Goal: Navigation & Orientation: Find specific page/section

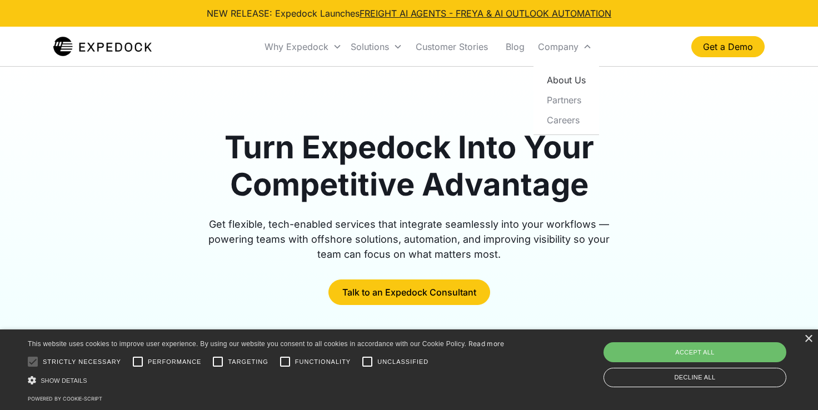
click at [571, 82] on link "About Us" at bounding box center [566, 80] width 57 height 20
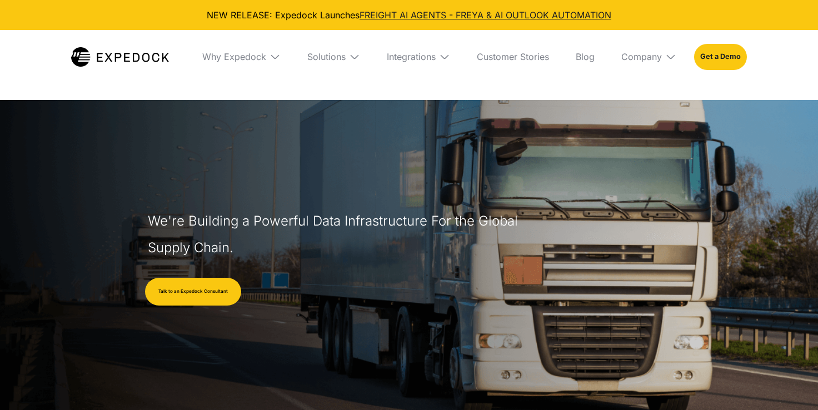
select select
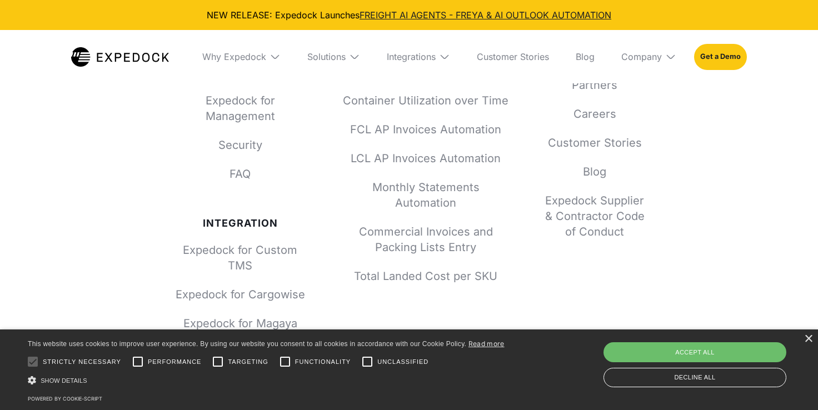
scroll to position [4994, 0]
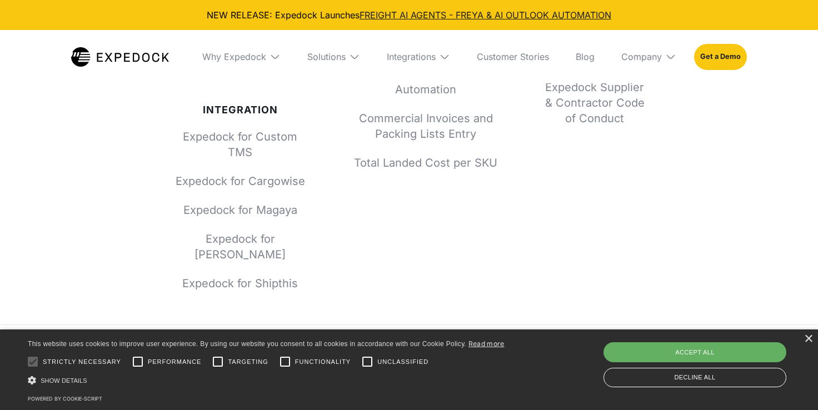
click at [707, 354] on div "Accept all" at bounding box center [695, 352] width 183 height 20
checkbox input "true"
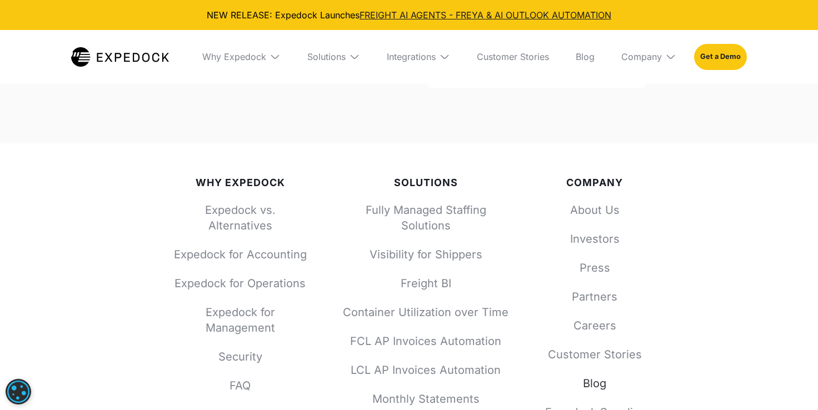
scroll to position [4659, 0]
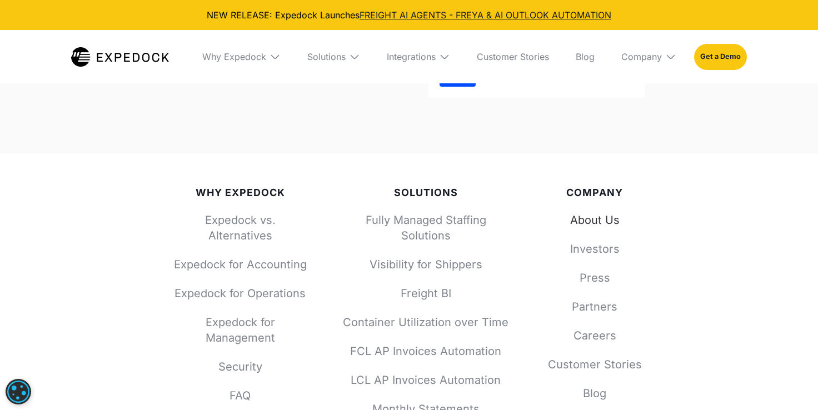
click at [589, 212] on link "About Us" at bounding box center [595, 220] width 100 height 16
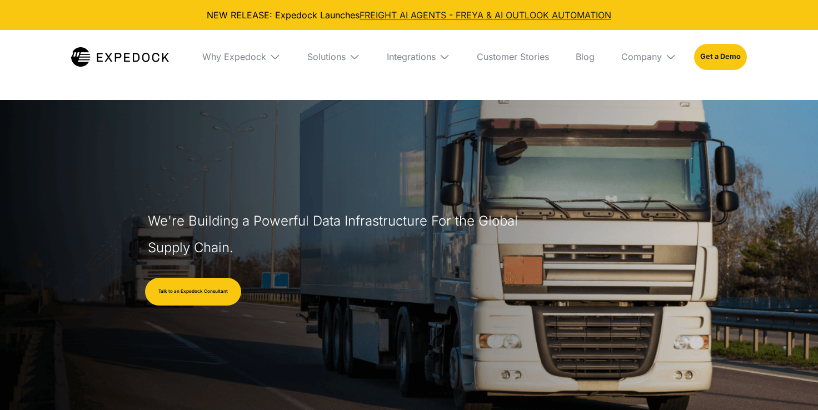
select select
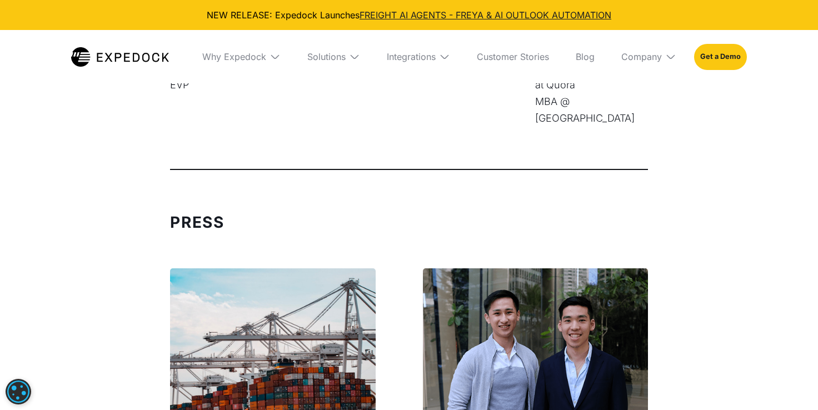
scroll to position [3240, 0]
